Goal: Check status

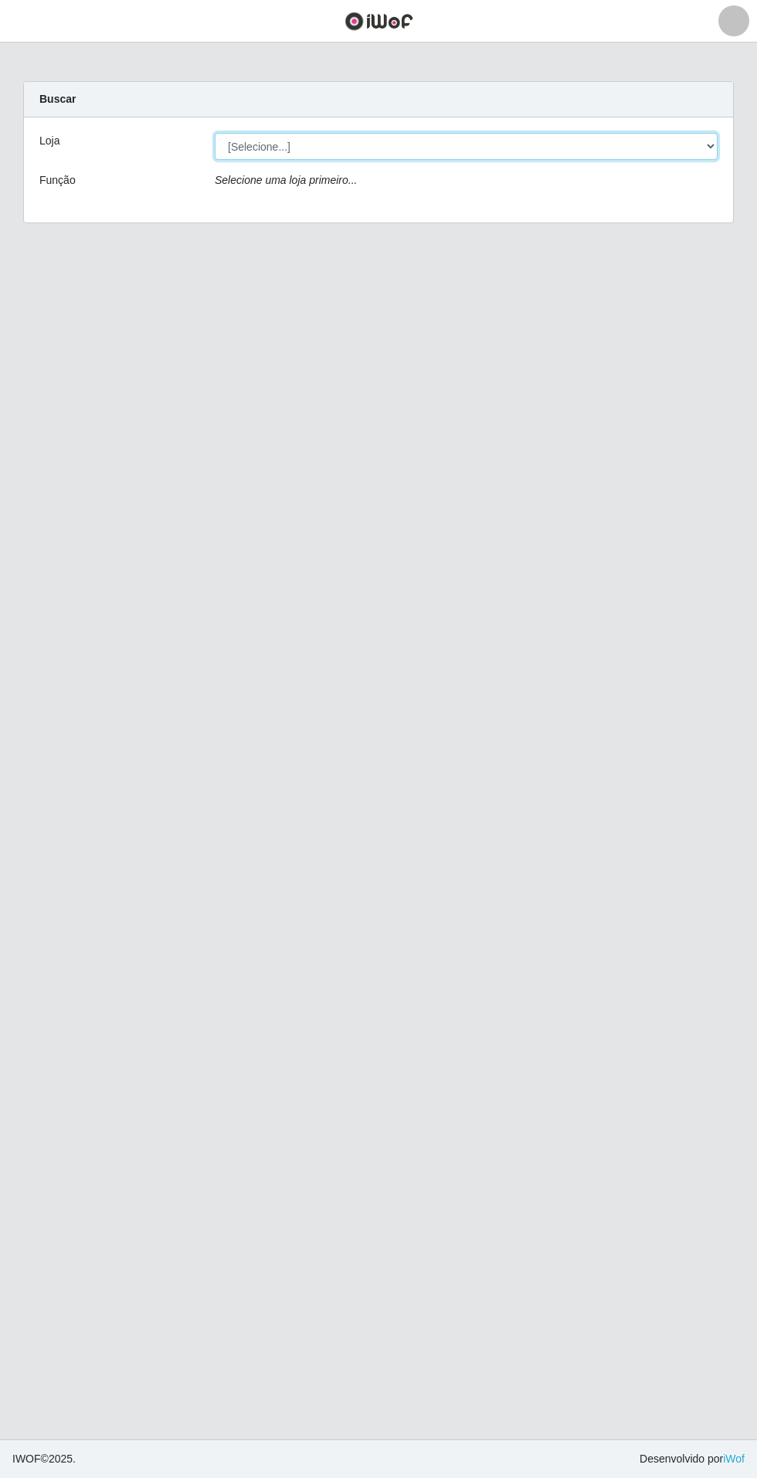
click at [686, 140] on select "[Selecione...] Atacado Vem - Loja 31 [GEOGRAPHIC_DATA]" at bounding box center [466, 146] width 503 height 27
select select "437"
click at [215, 133] on select "[Selecione...] Atacado Vem - Loja 31 [GEOGRAPHIC_DATA]" at bounding box center [466, 146] width 503 height 27
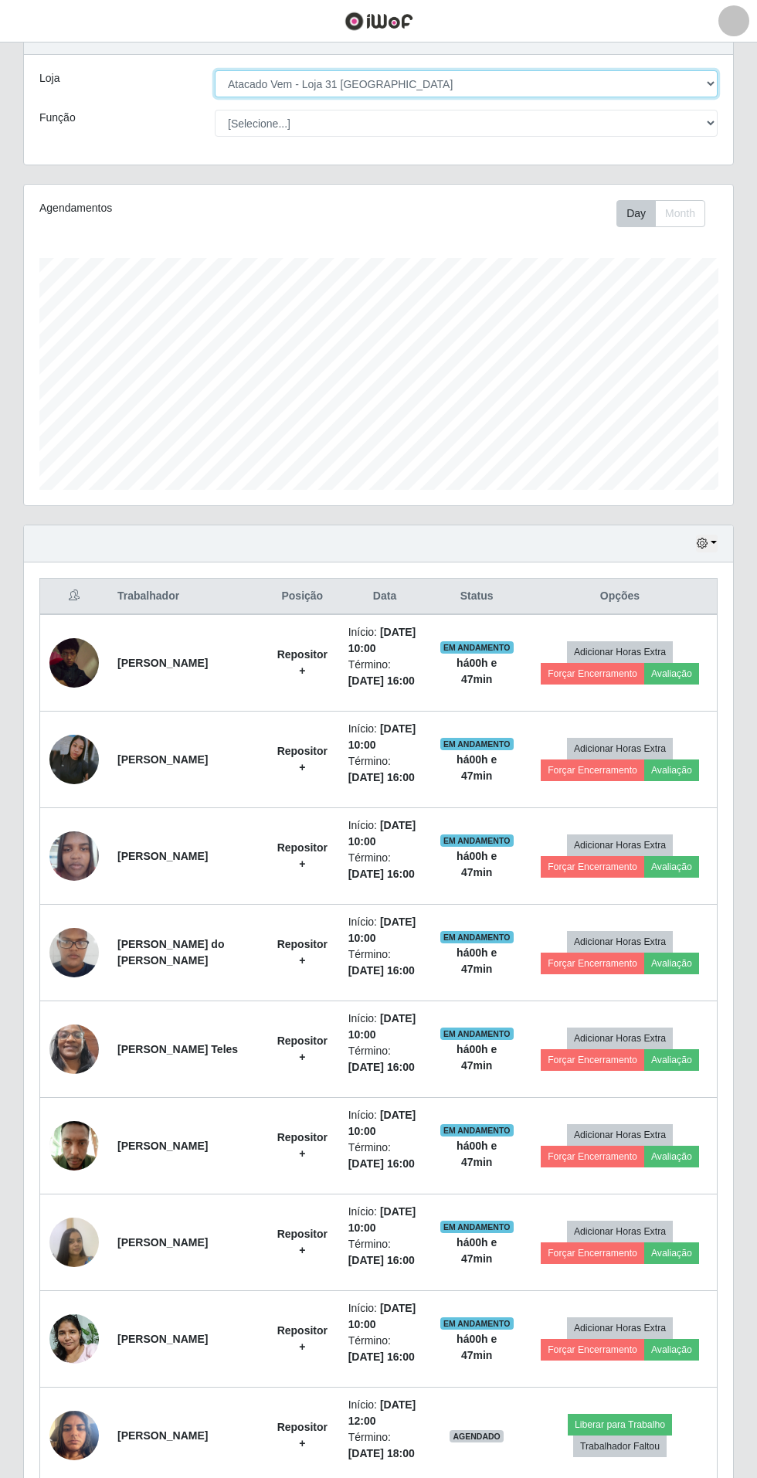
scroll to position [124, 0]
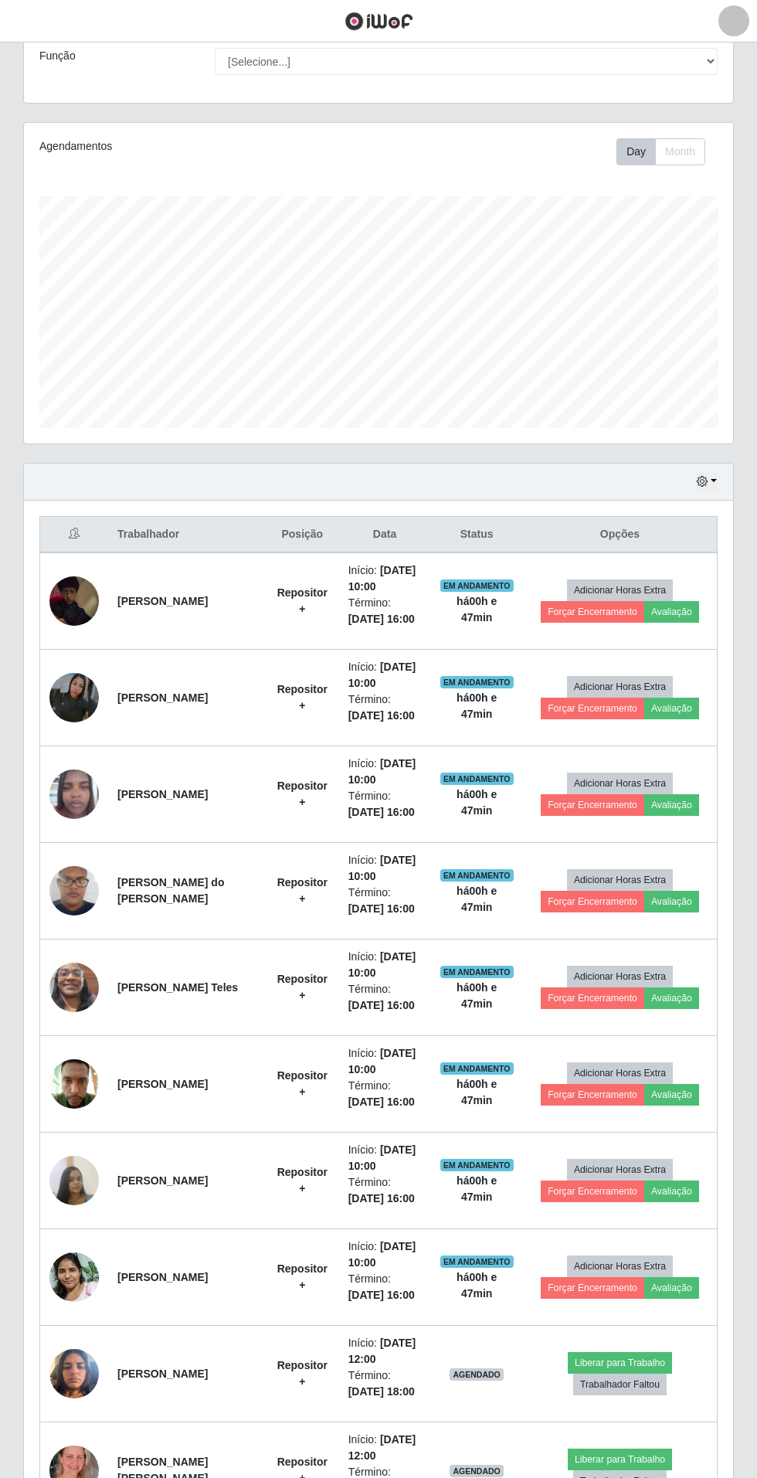
click at [83, 1461] on img at bounding box center [73, 1471] width 49 height 88
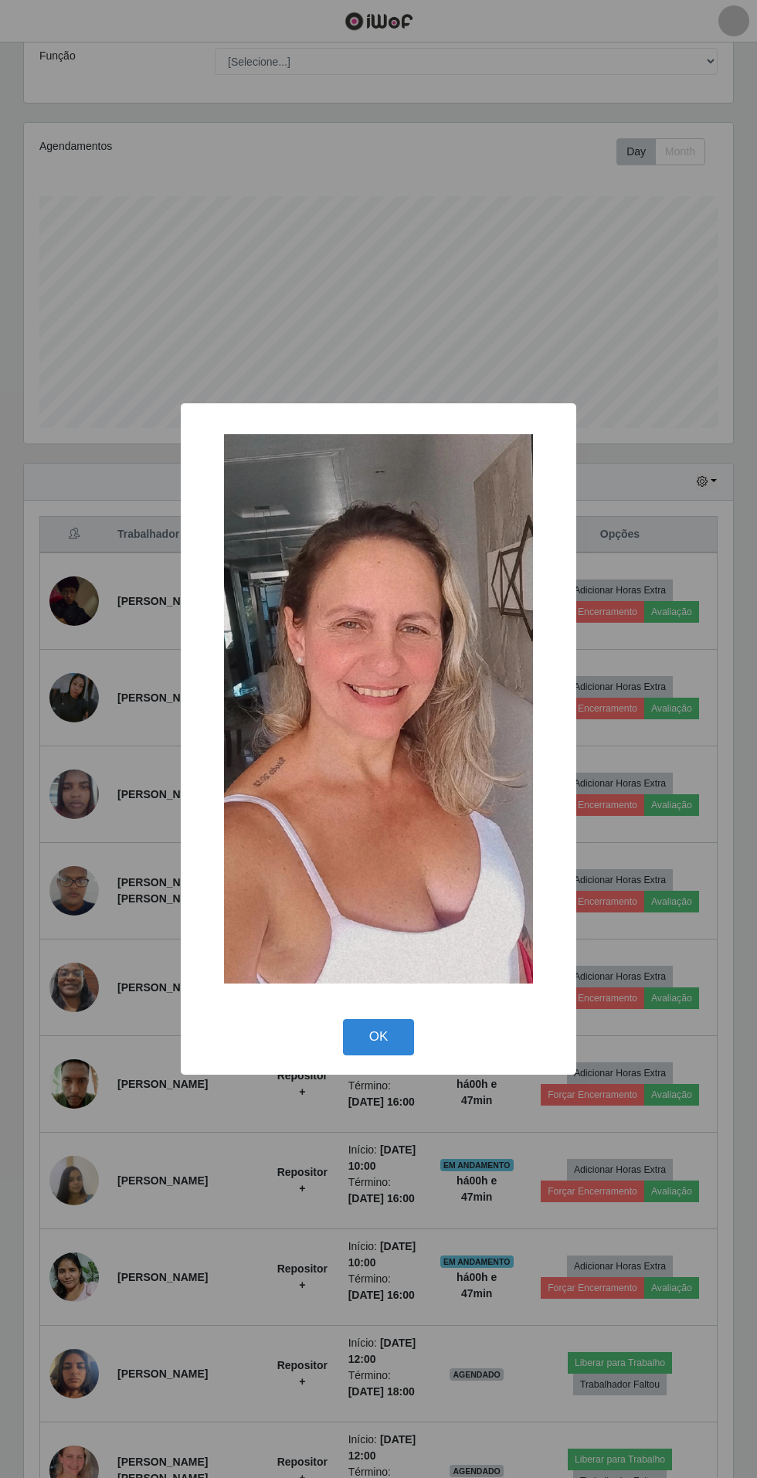
click at [274, 1059] on div "OK Cancel" at bounding box center [378, 1037] width 365 height 44
click at [397, 1056] on button "OK" at bounding box center [379, 1037] width 72 height 36
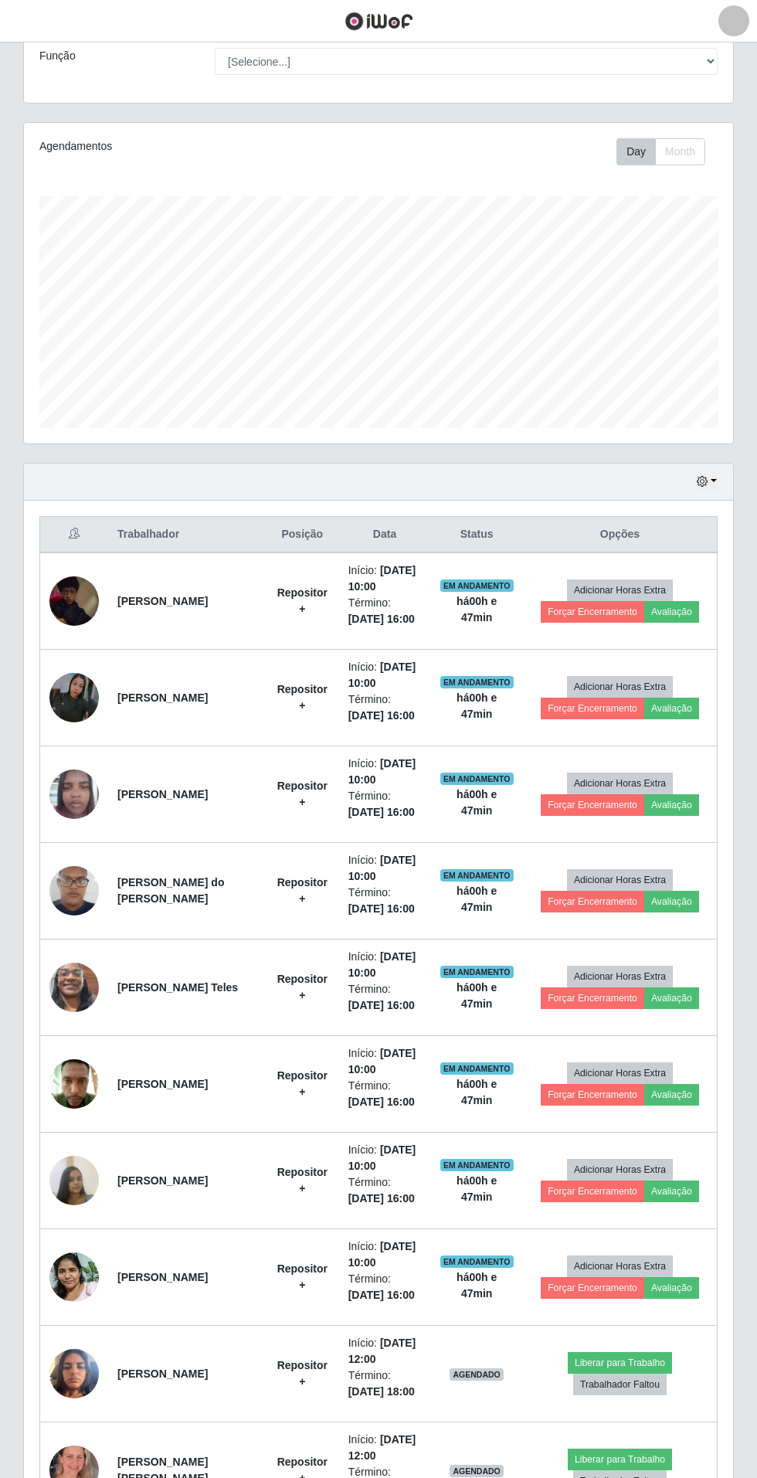
click at [69, 597] on img at bounding box center [73, 601] width 49 height 62
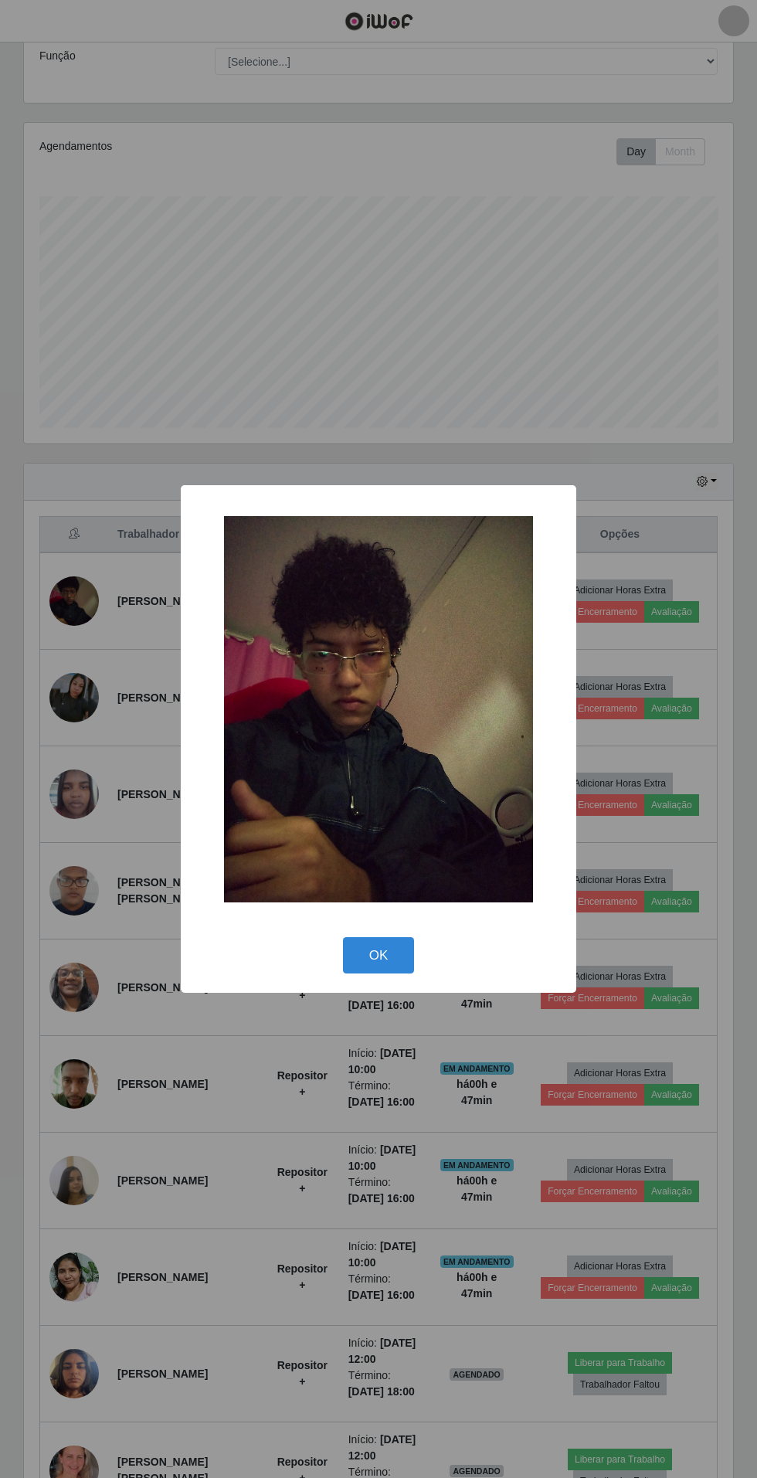
click at [295, 1187] on div "× OK Cancel" at bounding box center [378, 739] width 757 height 1478
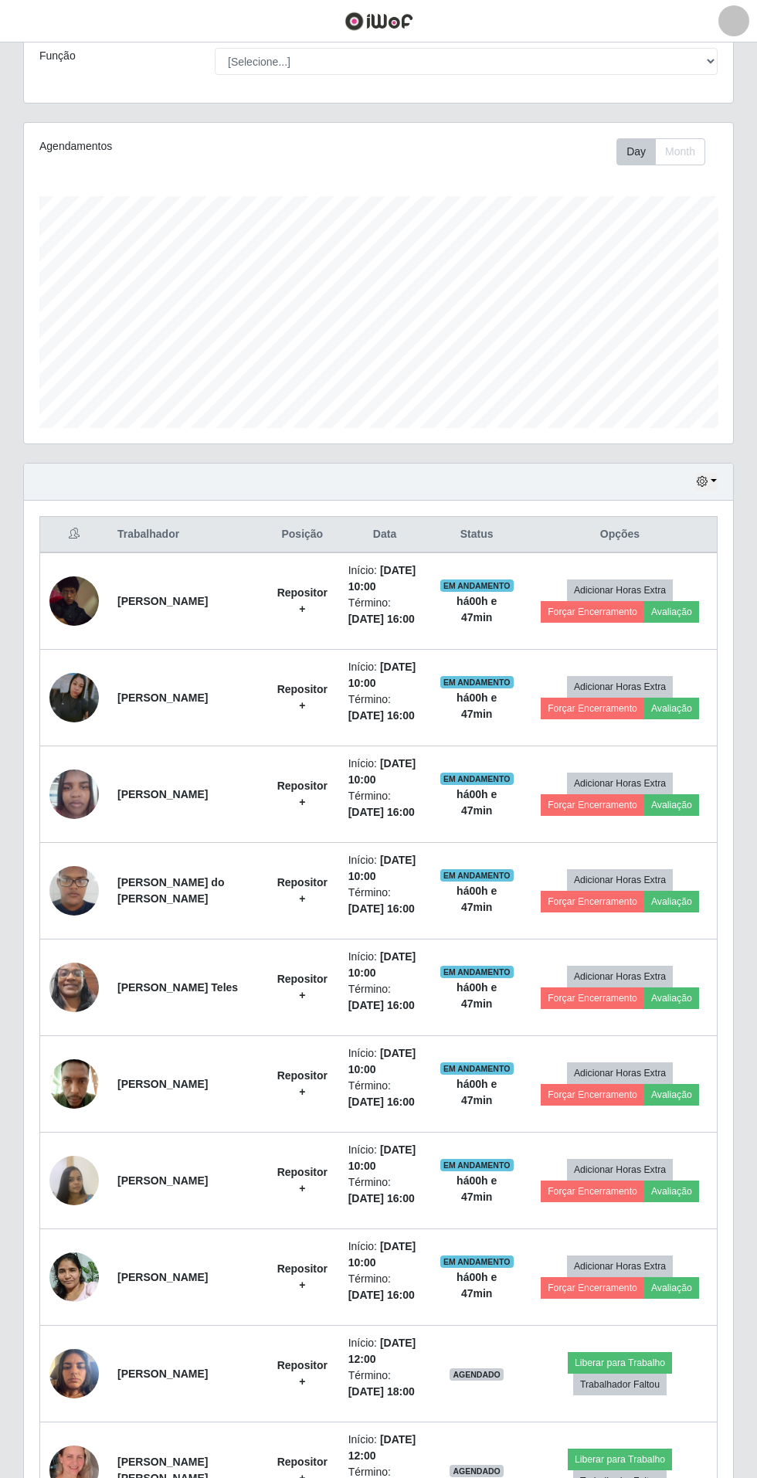
click at [83, 702] on img at bounding box center [73, 697] width 49 height 49
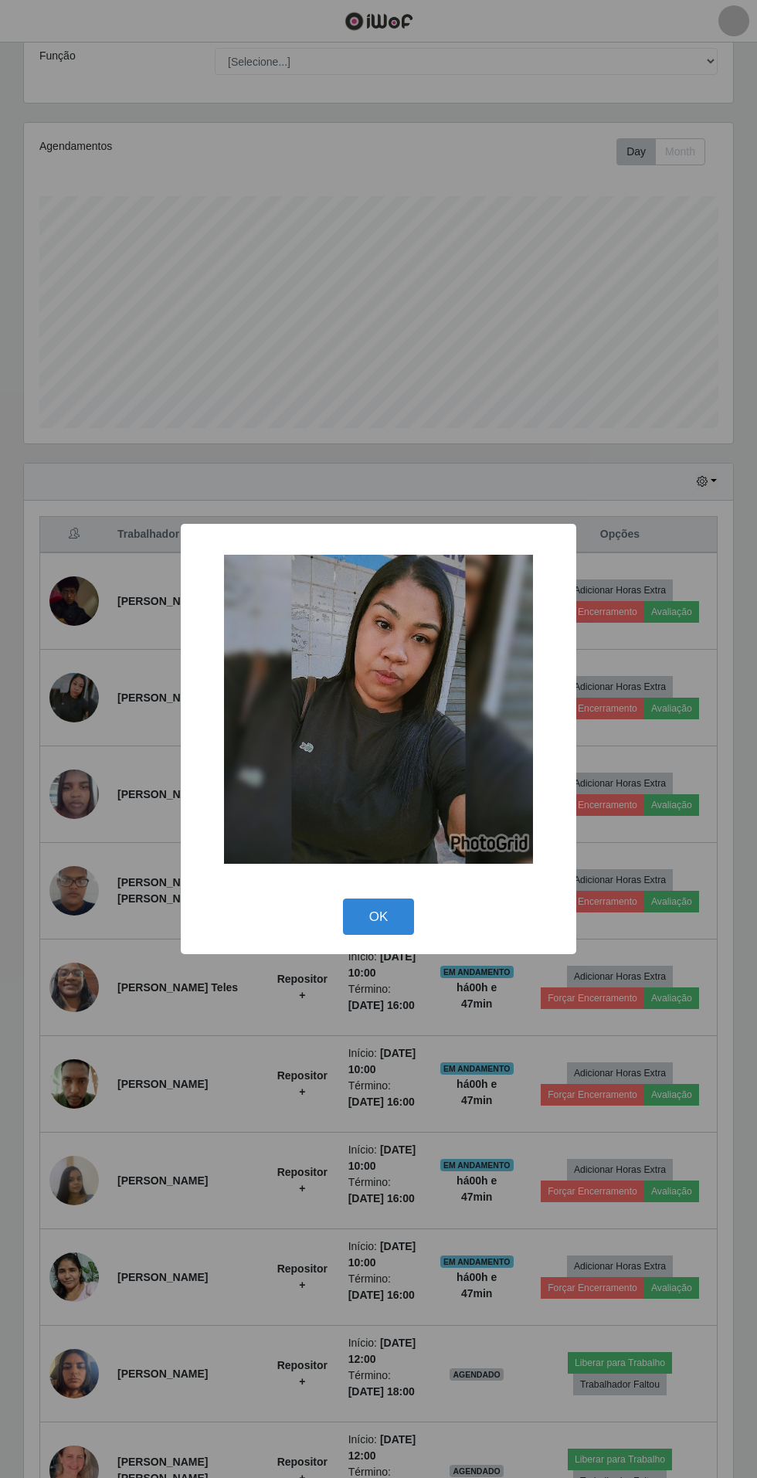
click at [306, 1148] on div "× OK Cancel" at bounding box center [378, 739] width 757 height 1478
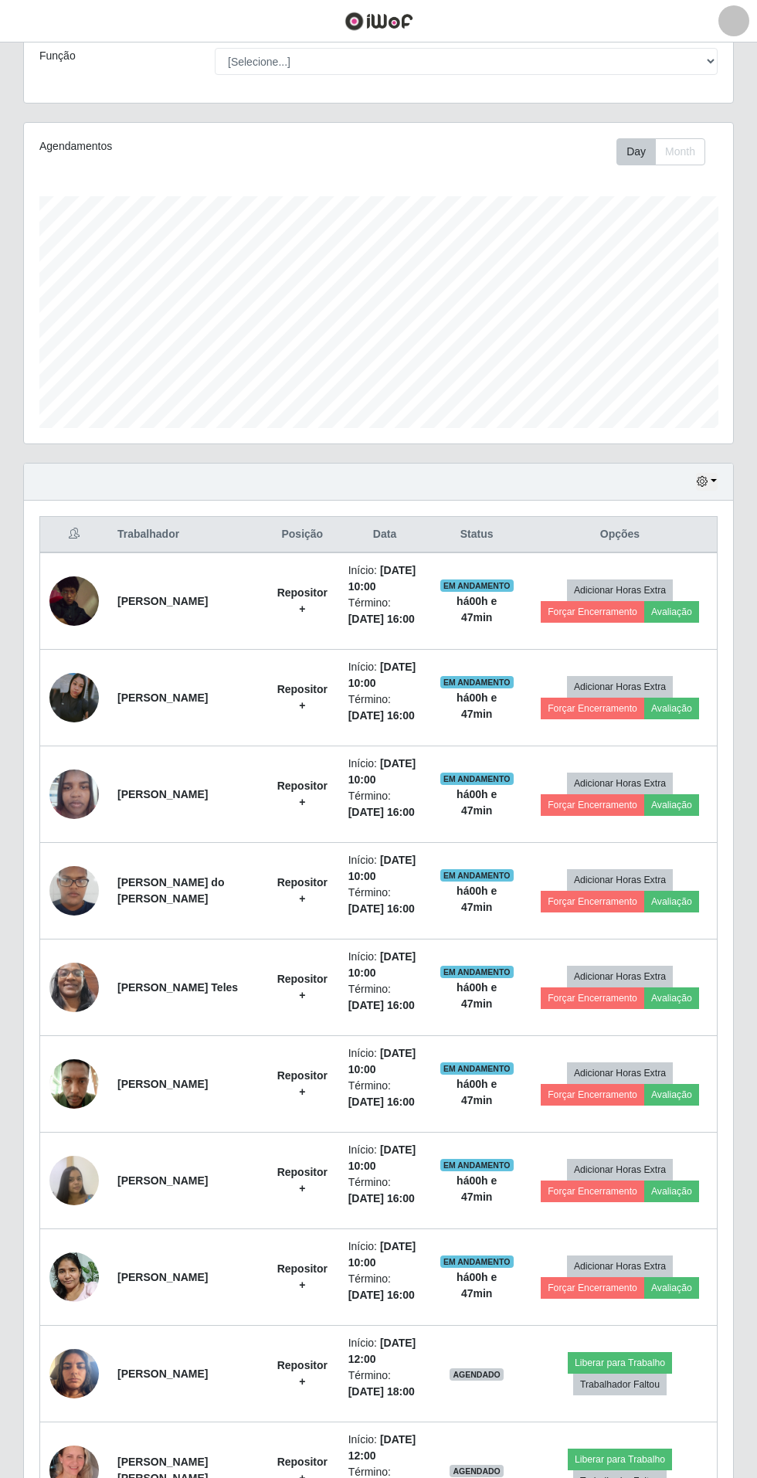
click at [86, 1192] on img at bounding box center [73, 1181] width 49 height 66
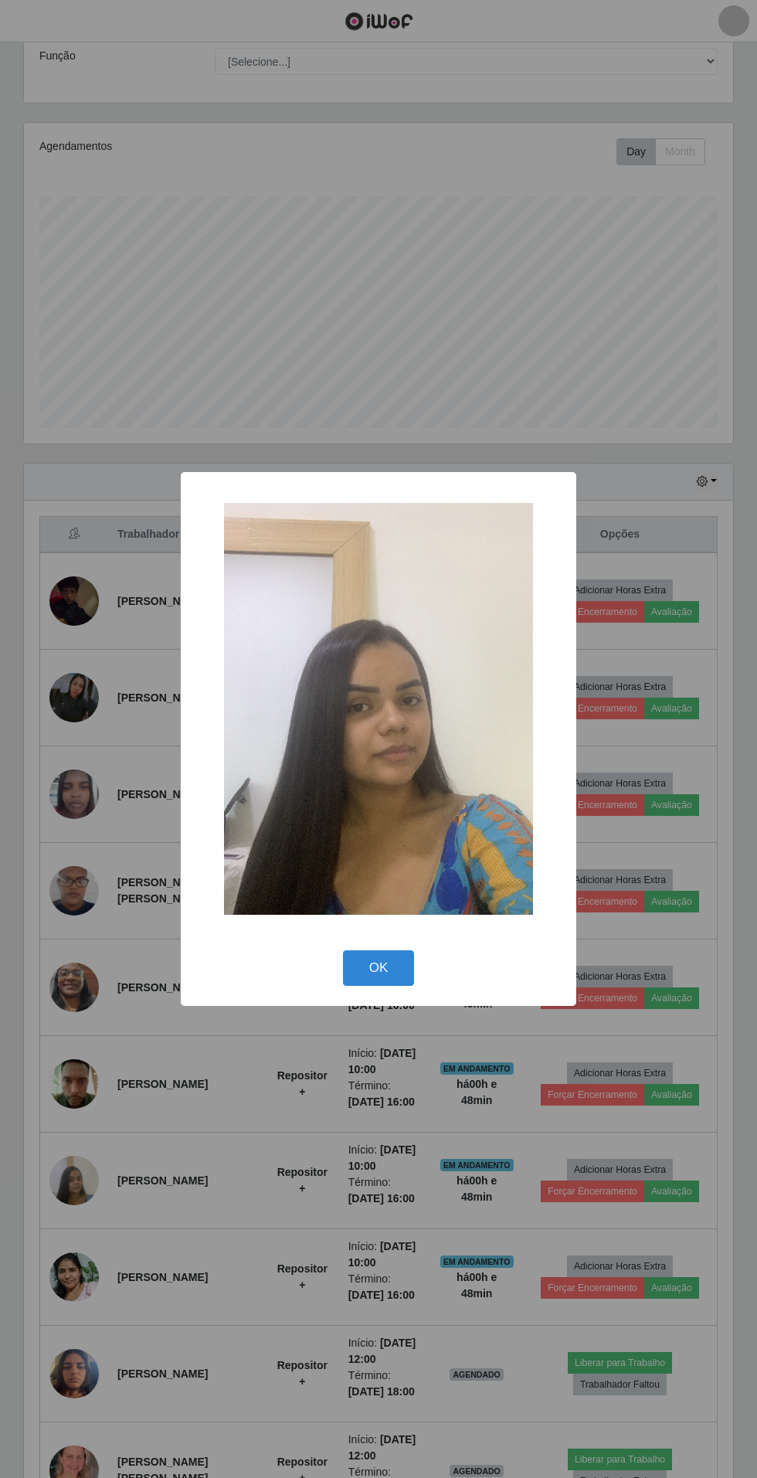
click at [268, 1278] on div "× OK Cancel" at bounding box center [378, 739] width 757 height 1478
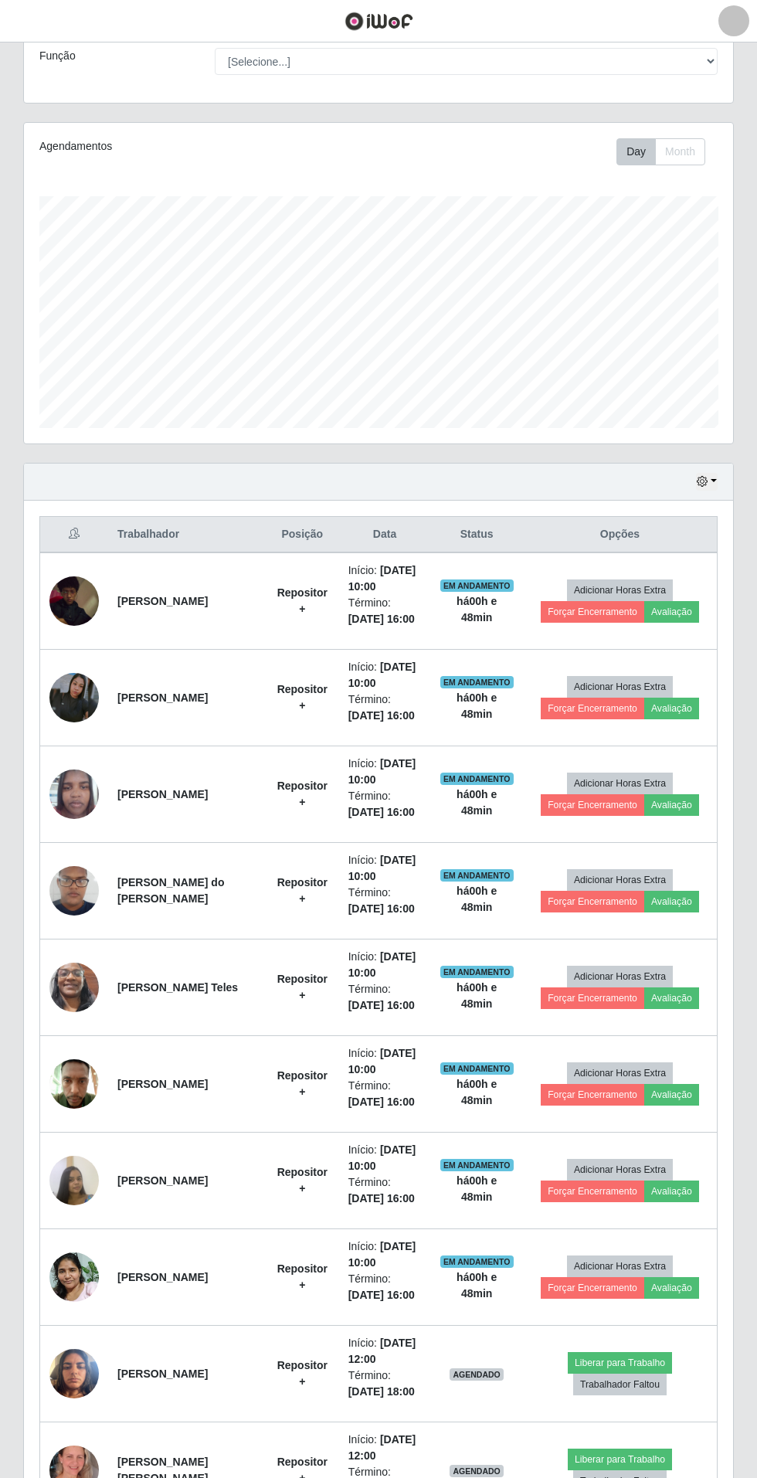
click at [76, 1269] on img at bounding box center [73, 1277] width 49 height 66
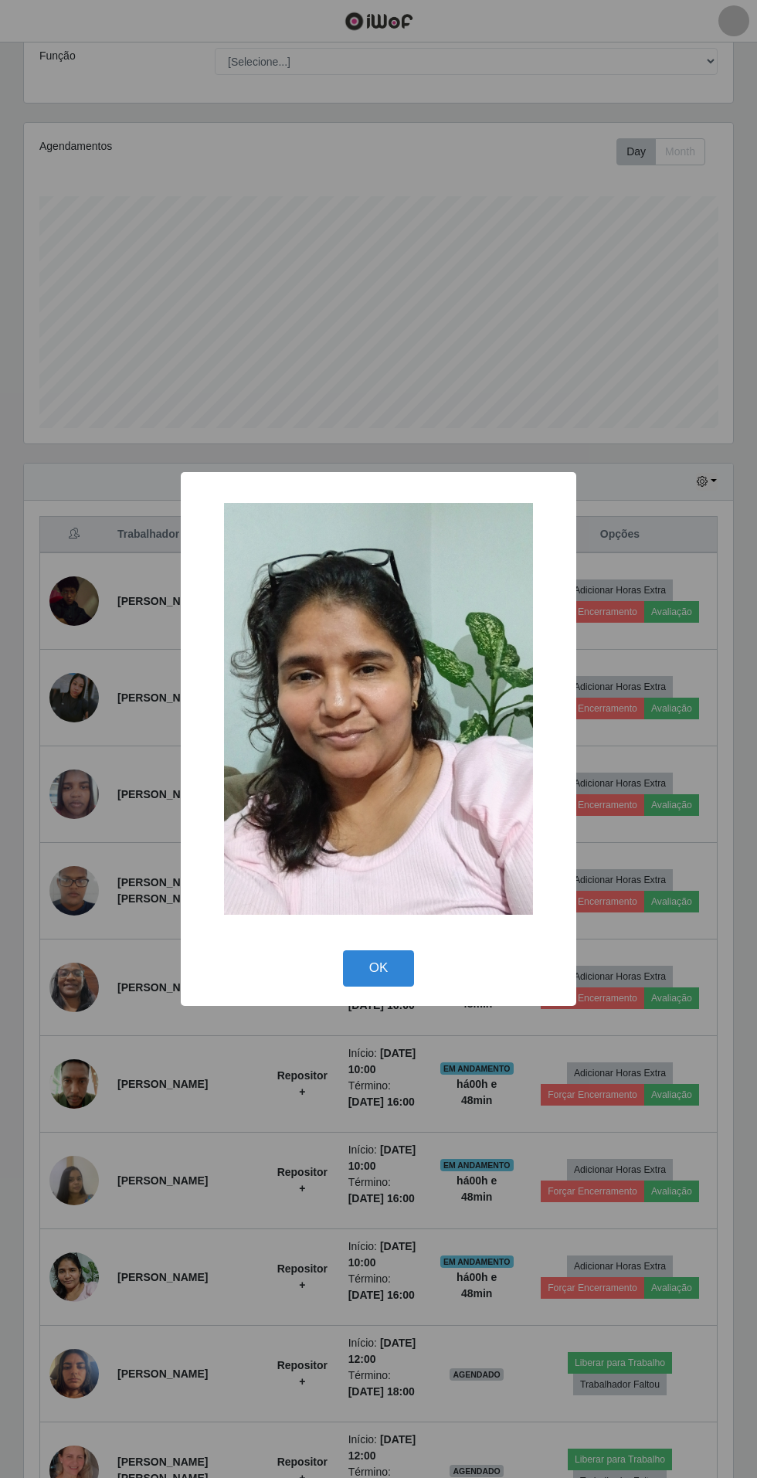
click at [237, 1311] on div "× OK Cancel" at bounding box center [378, 739] width 757 height 1478
